Goal: Find specific page/section: Find specific page/section

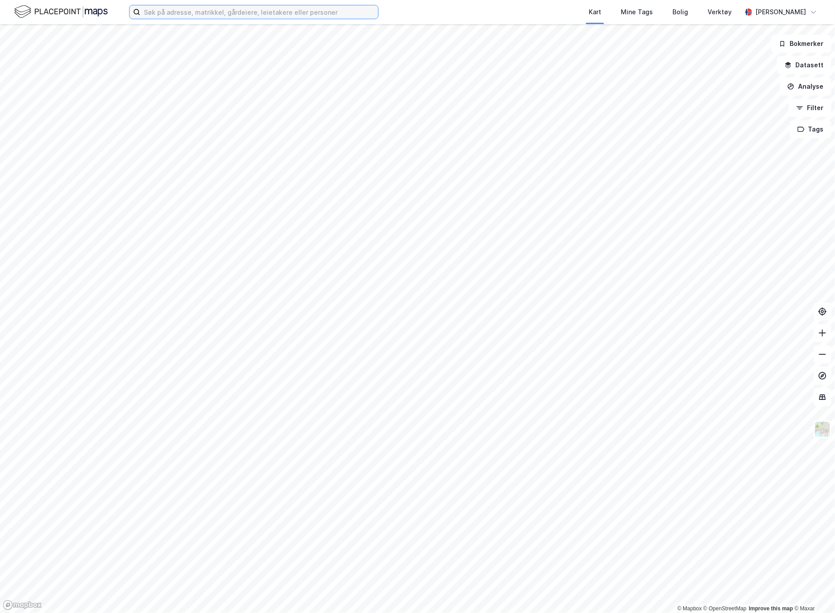
click at [232, 8] on input at bounding box center [259, 11] width 238 height 13
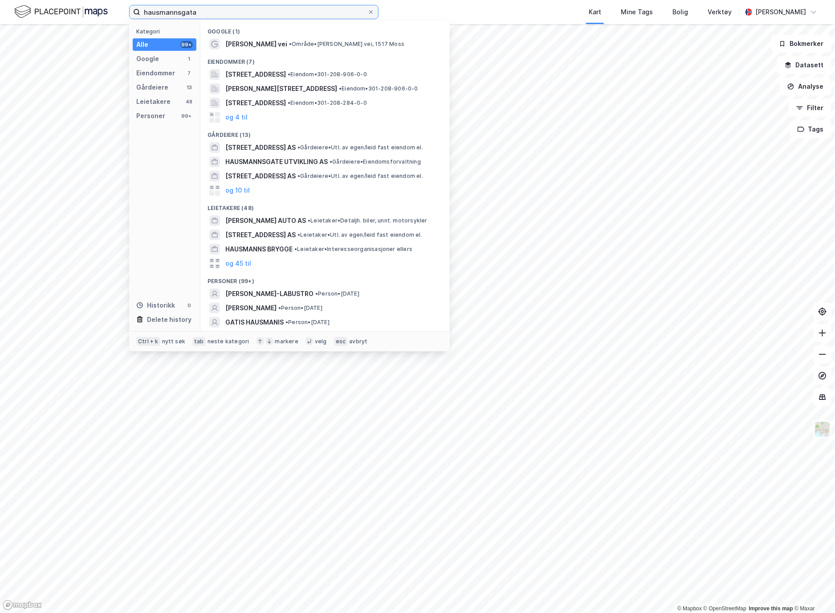
type input "hausmannsgata"
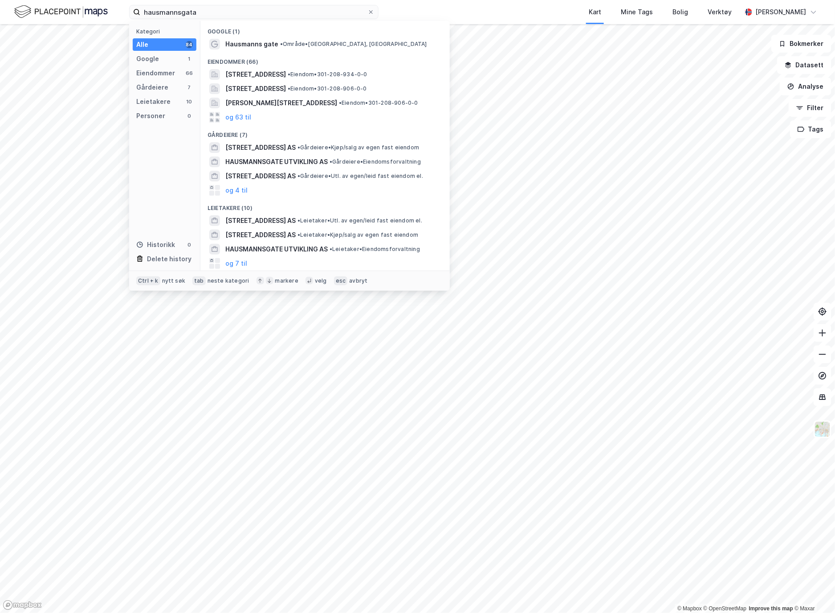
click at [272, 149] on span "[STREET_ADDRESS] AS" at bounding box center [260, 147] width 70 height 11
